Goal: Task Accomplishment & Management: Manage account settings

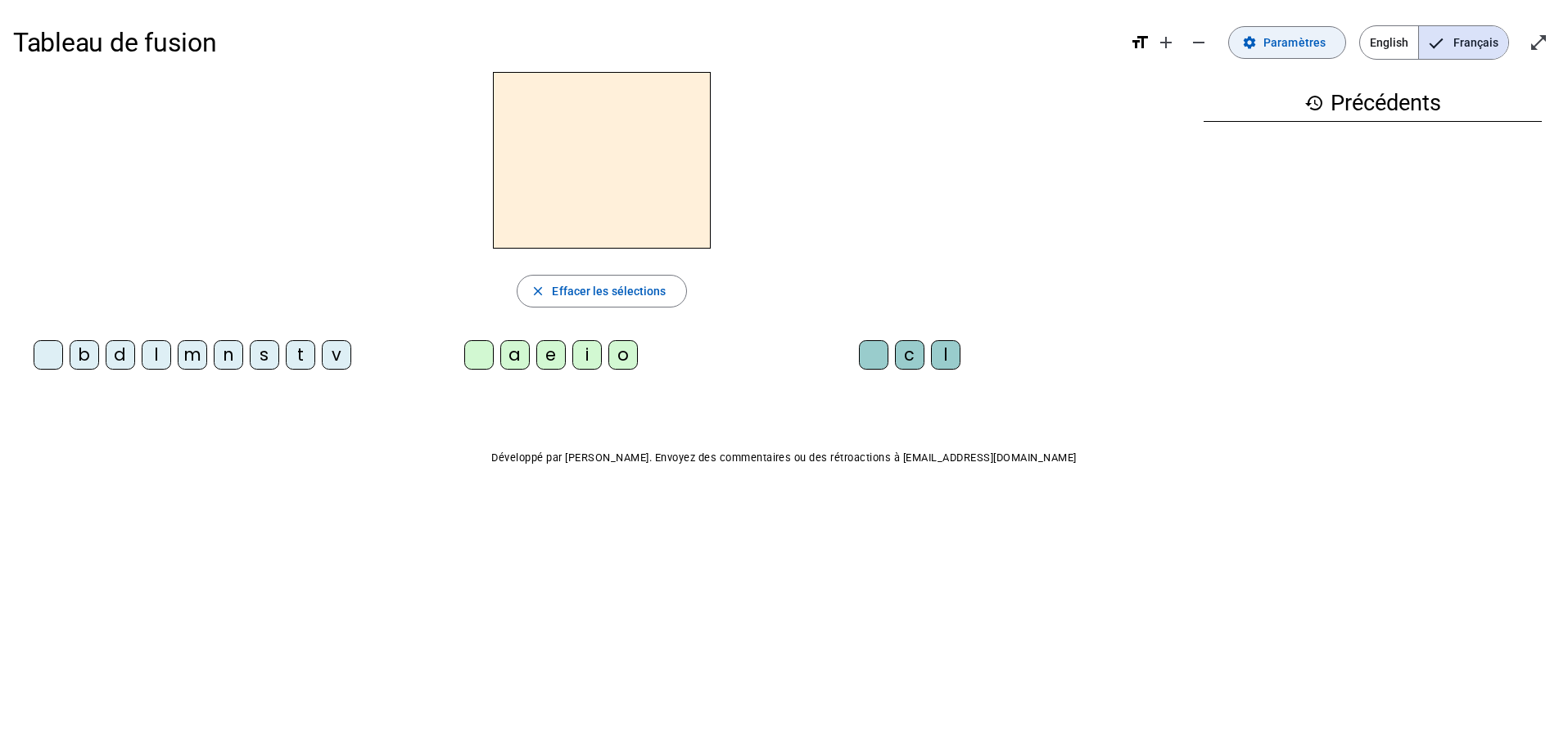
click at [1325, 49] on span "Paramètres" at bounding box center [1295, 42] width 62 height 19
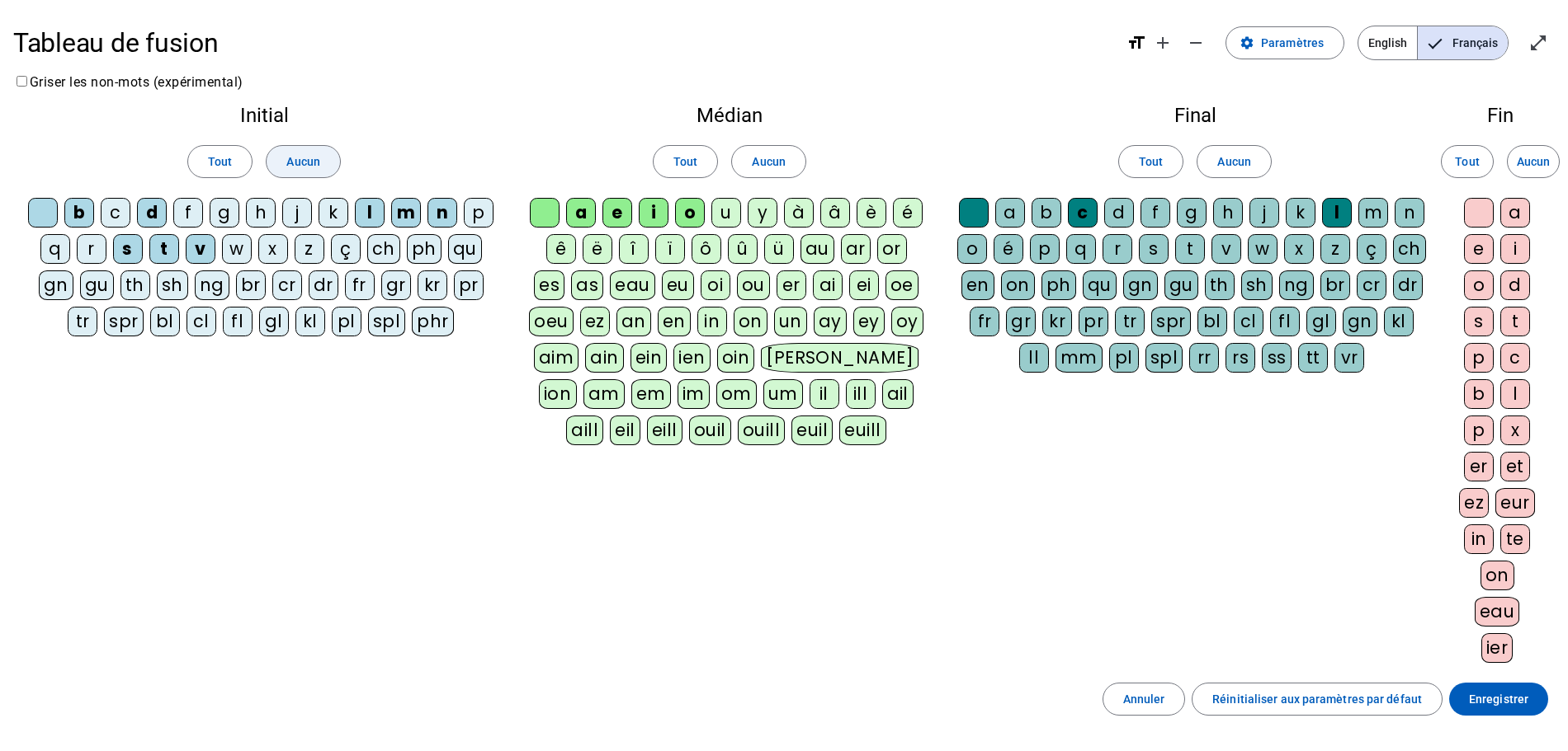
click at [315, 165] on span "Aucun" at bounding box center [303, 161] width 33 height 19
click at [772, 164] on span "Aucun" at bounding box center [768, 161] width 33 height 19
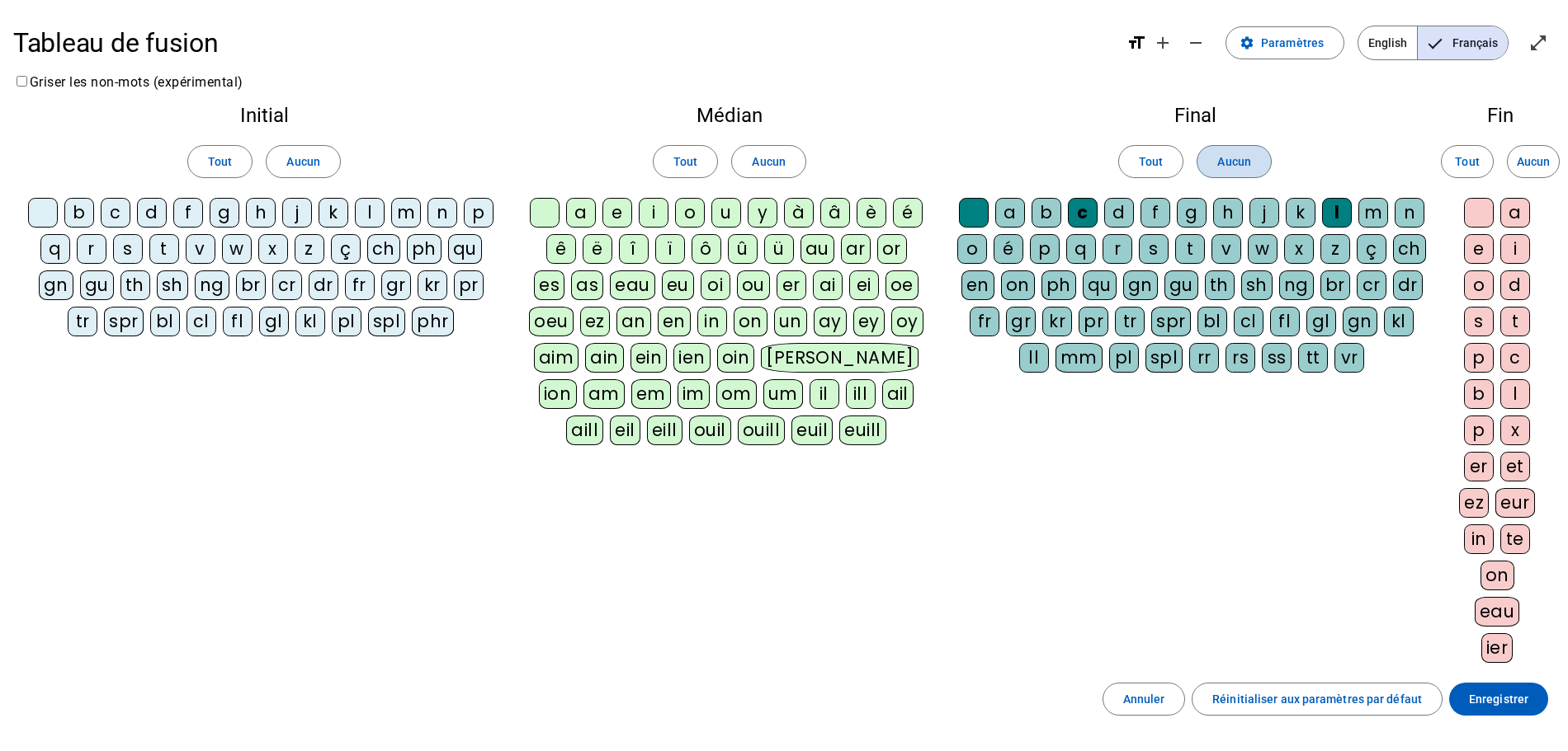
click at [1240, 169] on span "Aucun" at bounding box center [1234, 161] width 33 height 19
click at [43, 213] on div at bounding box center [43, 212] width 30 height 30
click at [159, 218] on div "d" at bounding box center [152, 212] width 30 height 30
click at [540, 214] on div at bounding box center [544, 212] width 30 height 30
click at [737, 215] on div "u" at bounding box center [726, 212] width 30 height 30
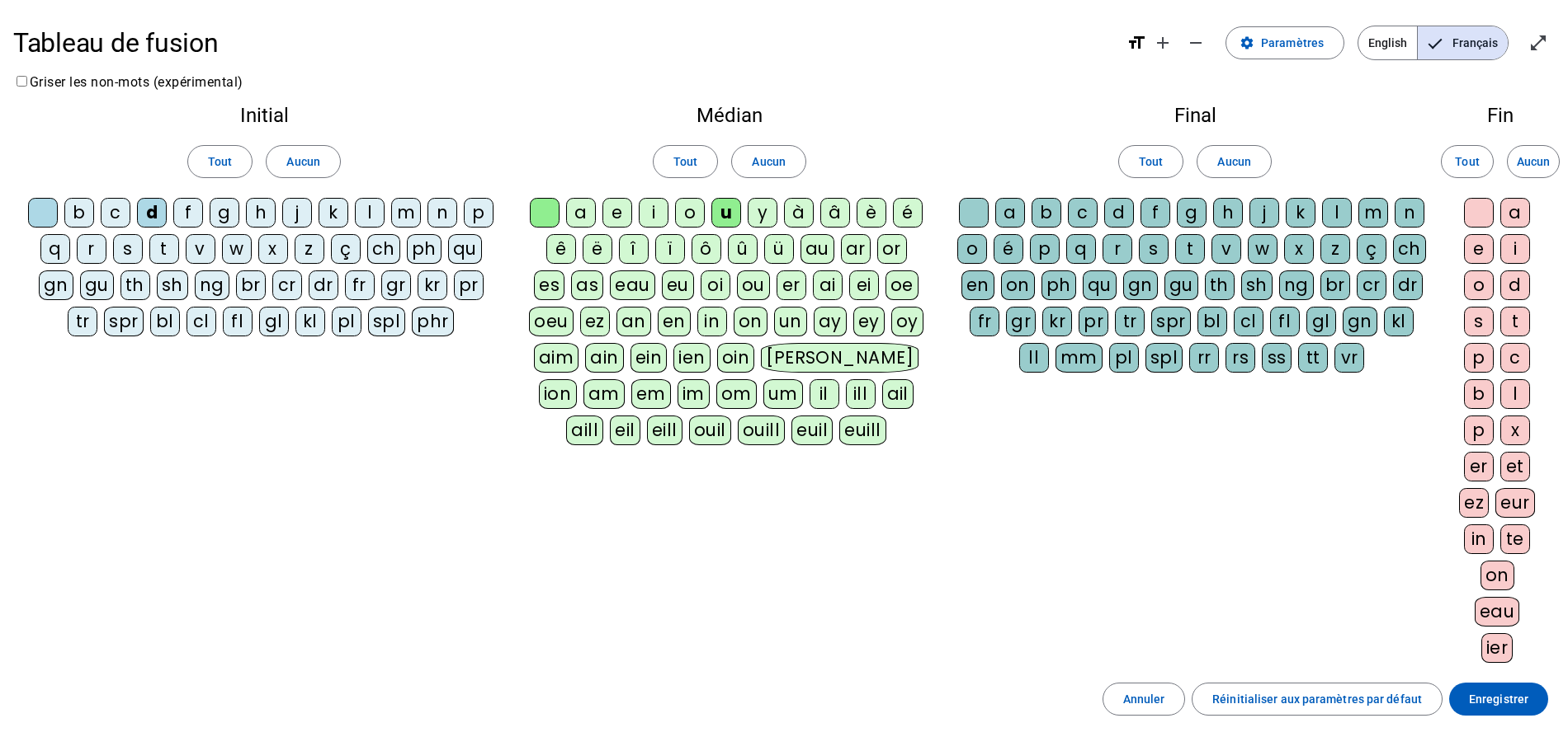
click at [972, 205] on div at bounding box center [974, 212] width 30 height 30
click at [1082, 215] on div "c" at bounding box center [1082, 212] width 30 height 30
click at [616, 217] on div "e" at bounding box center [617, 212] width 30 height 30
click at [458, 210] on letter-bubble "n" at bounding box center [445, 215] width 36 height 36
click at [439, 216] on div "n" at bounding box center [443, 212] width 30 height 30
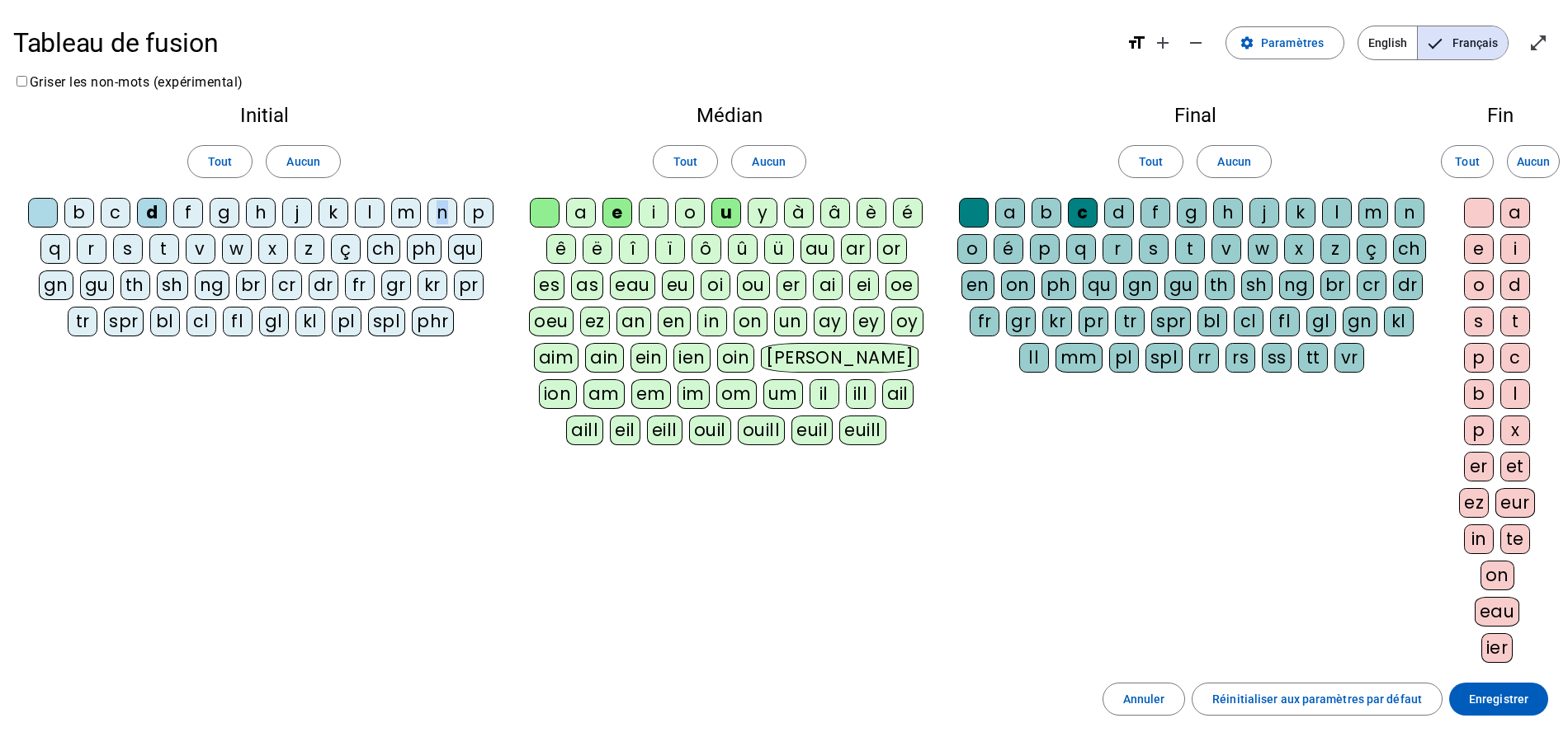
click at [439, 216] on div "n" at bounding box center [443, 212] width 30 height 30
click at [409, 217] on div "m" at bounding box center [406, 212] width 30 height 30
click at [125, 252] on div "s" at bounding box center [128, 249] width 30 height 30
click at [582, 214] on div "a" at bounding box center [581, 212] width 30 height 30
click at [173, 250] on div "t" at bounding box center [164, 249] width 30 height 30
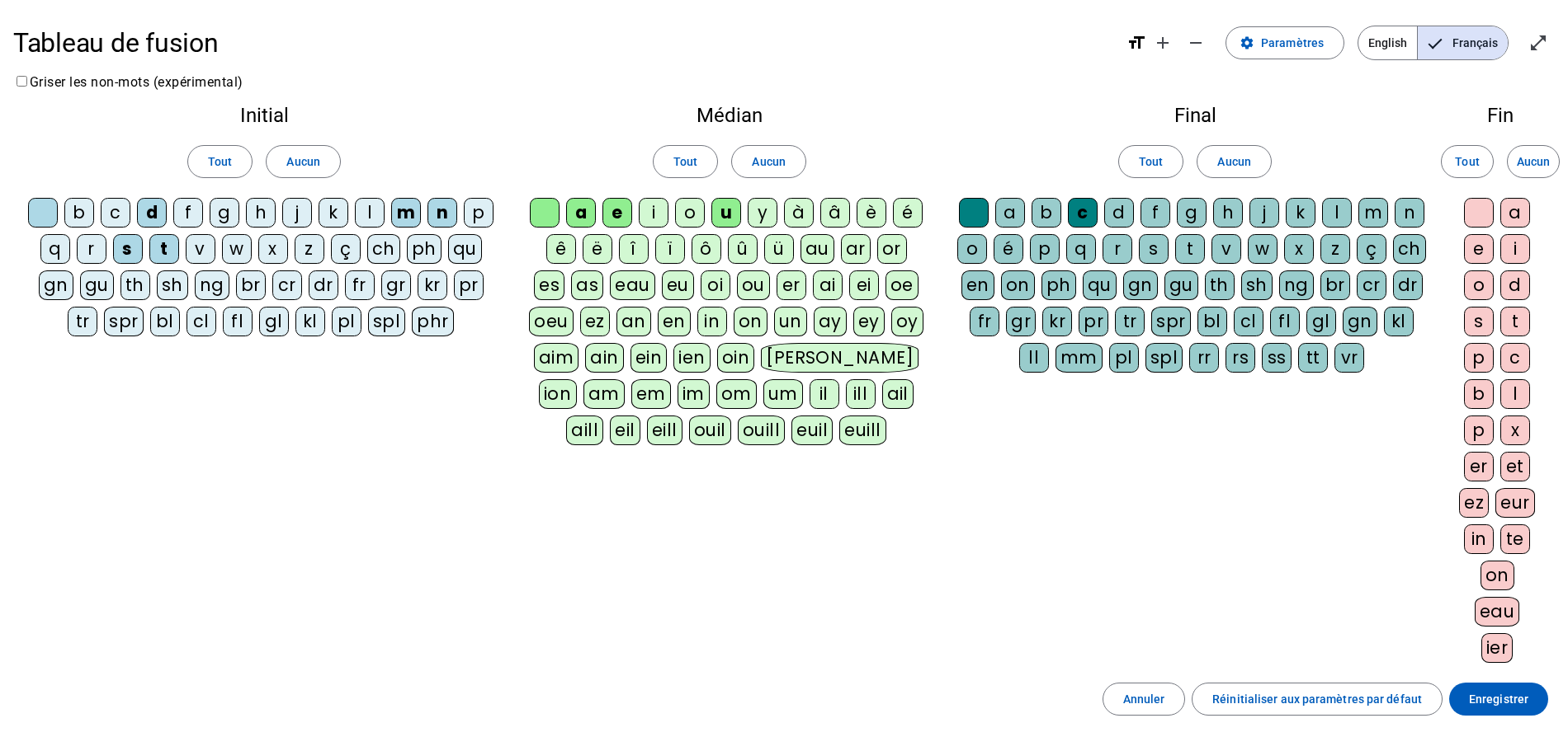
click at [83, 214] on div "b" at bounding box center [79, 212] width 30 height 30
click at [1329, 219] on div "l" at bounding box center [1336, 212] width 30 height 30
click at [703, 212] on div "o" at bounding box center [689, 212] width 30 height 30
click at [1465, 701] on span at bounding box center [1498, 699] width 99 height 40
